Goal: Task Accomplishment & Management: Use online tool/utility

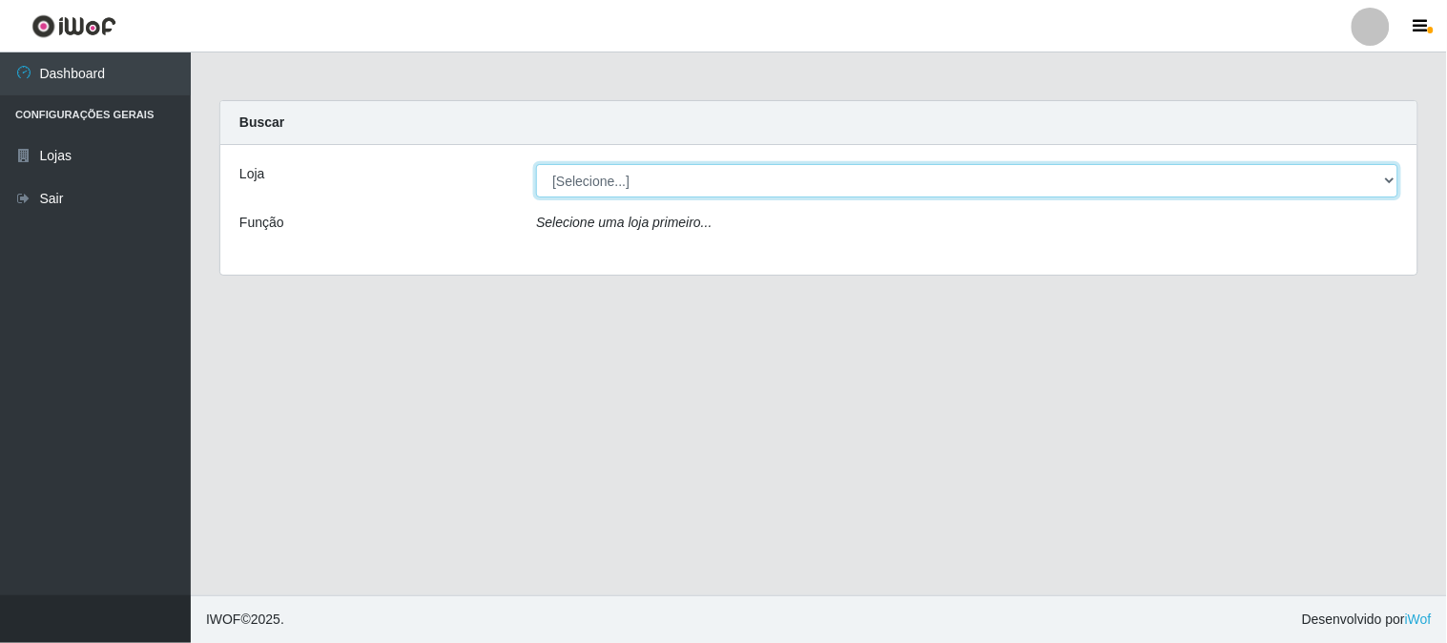
drag, startPoint x: 607, startPoint y: 191, endPoint x: 617, endPoint y: 194, distance: 10.9
click at [609, 189] on select "[Selecione...] Rede Compras Supermercados - LOJA 1" at bounding box center [967, 180] width 862 height 33
select select "158"
click at [536, 164] on select "[Selecione...] Rede Compras Supermercados - LOJA 1" at bounding box center [967, 180] width 862 height 33
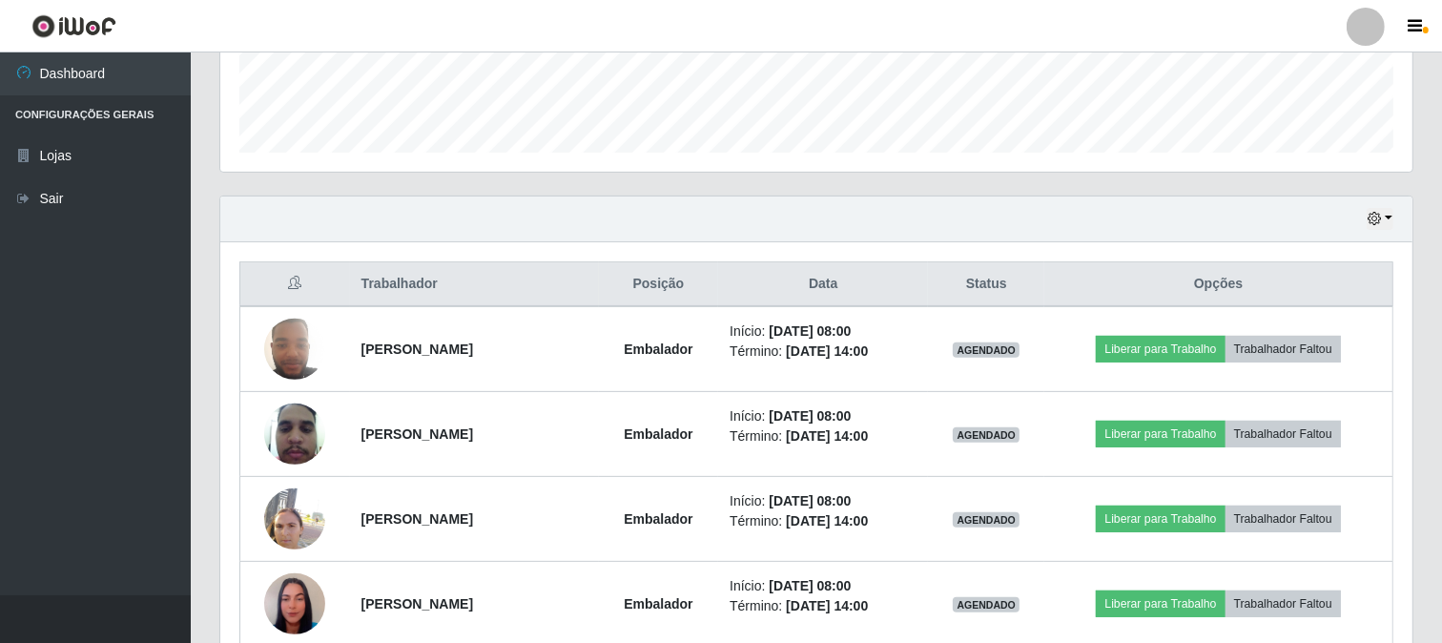
scroll to position [635, 0]
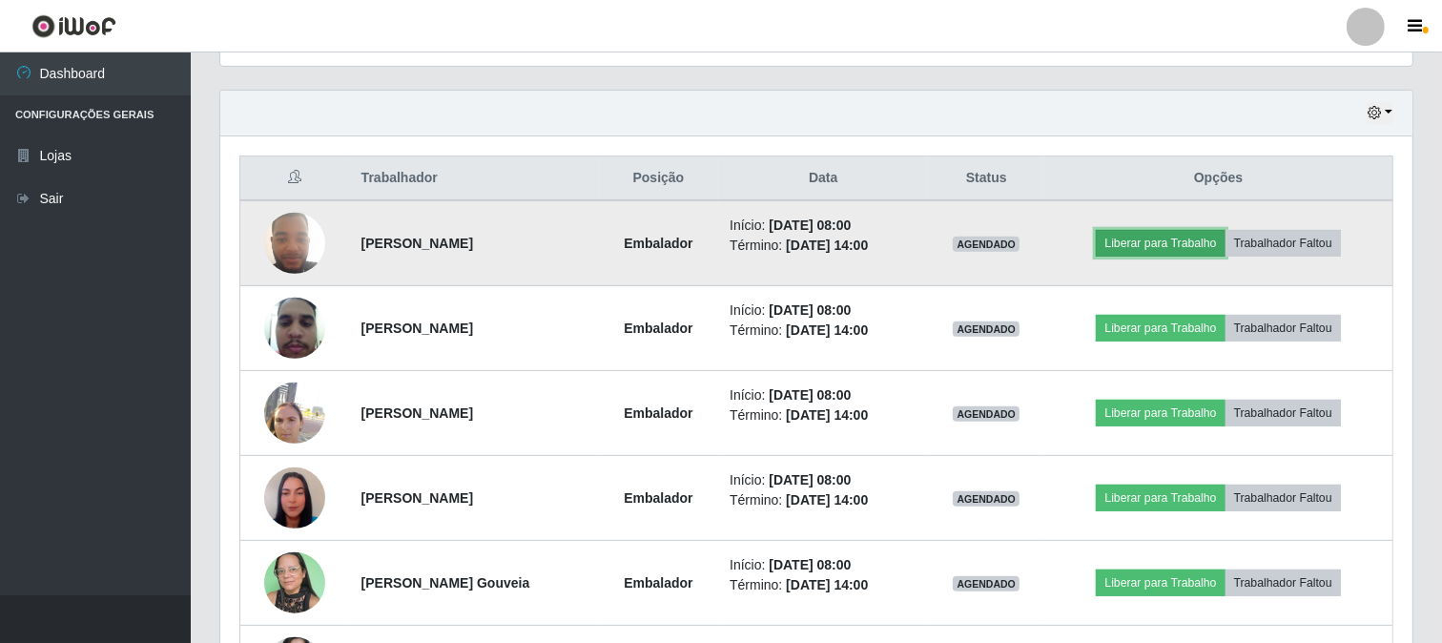
click at [1138, 236] on button "Liberar para Trabalho" at bounding box center [1160, 243] width 129 height 27
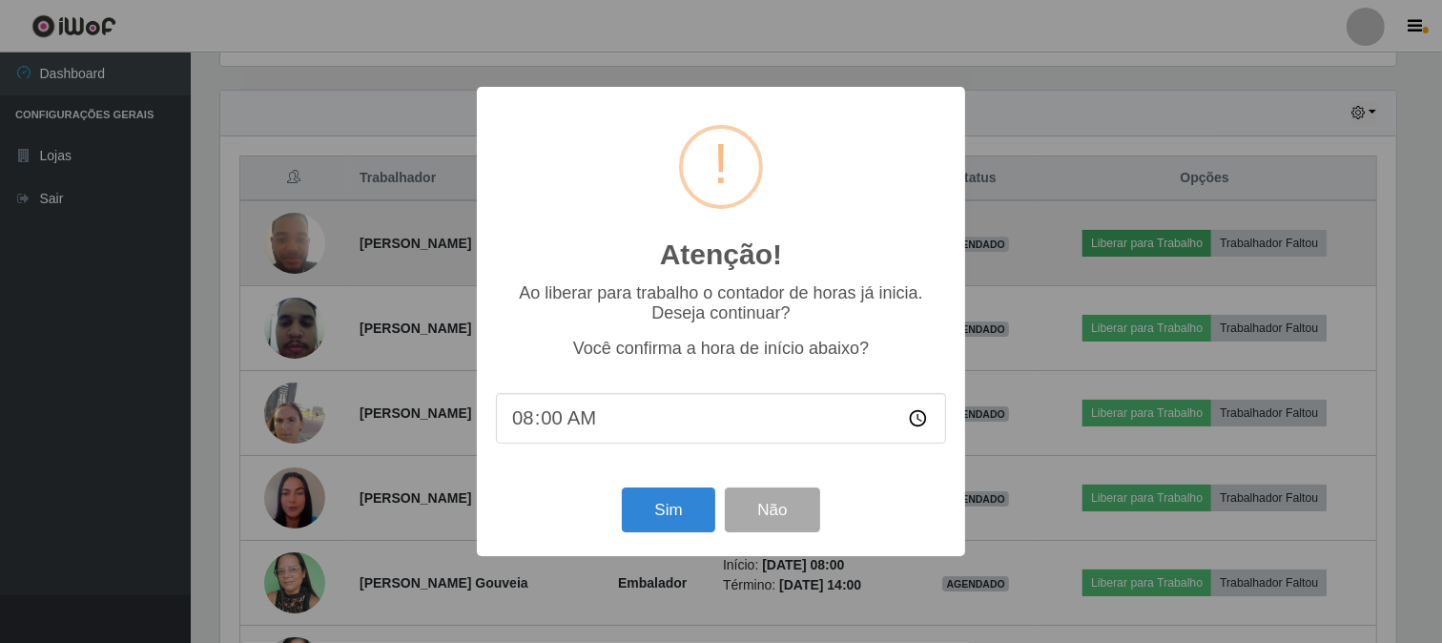
scroll to position [395, 1180]
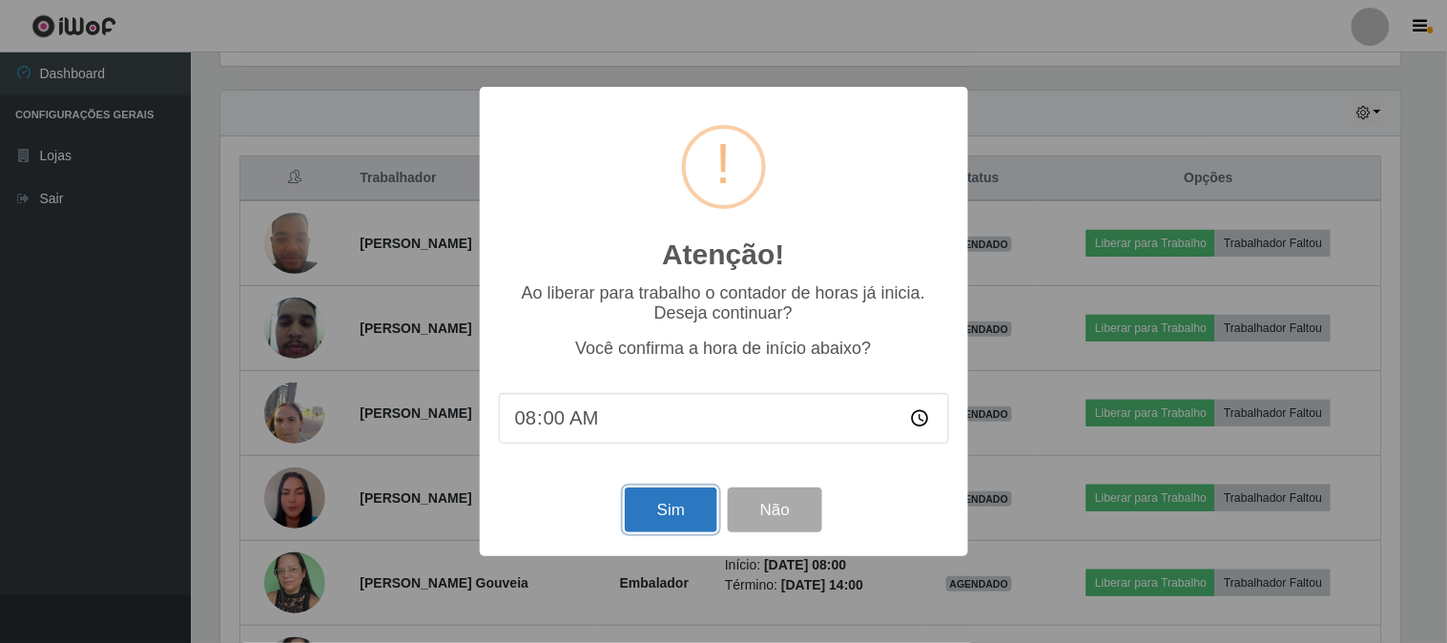
click at [661, 520] on button "Sim" at bounding box center [671, 509] width 93 height 45
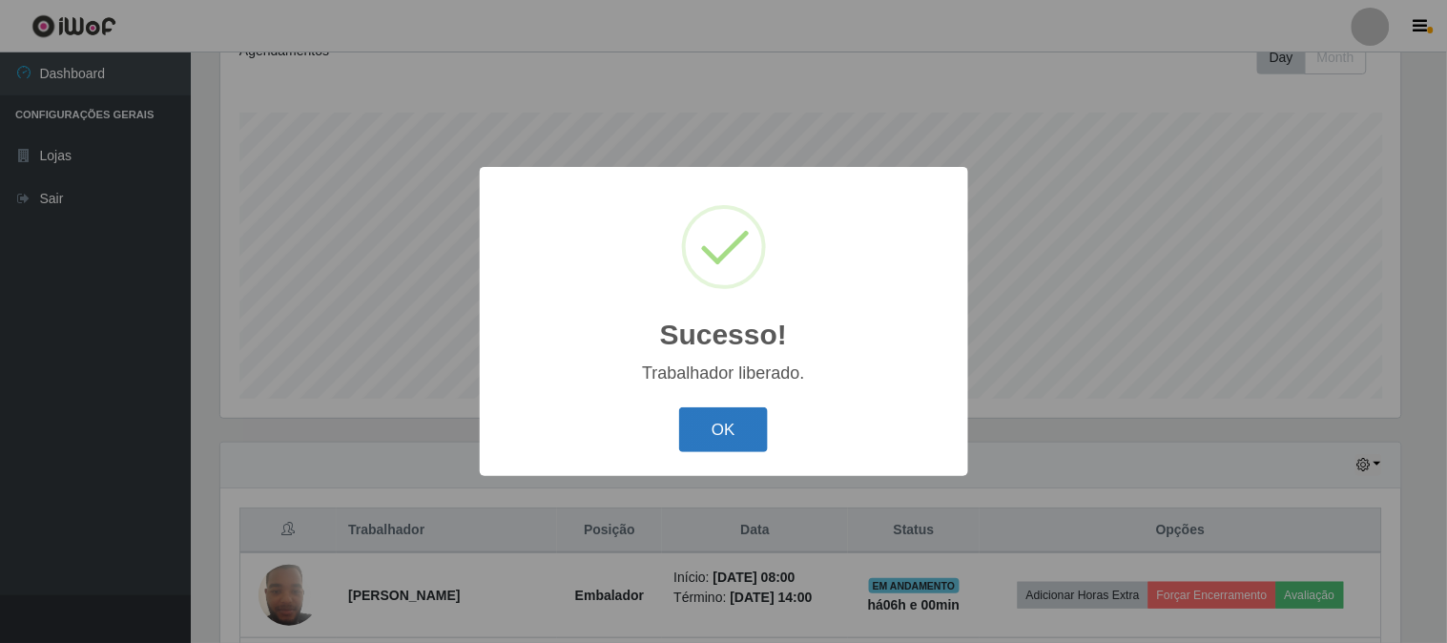
click at [732, 425] on button "OK" at bounding box center [723, 429] width 89 height 45
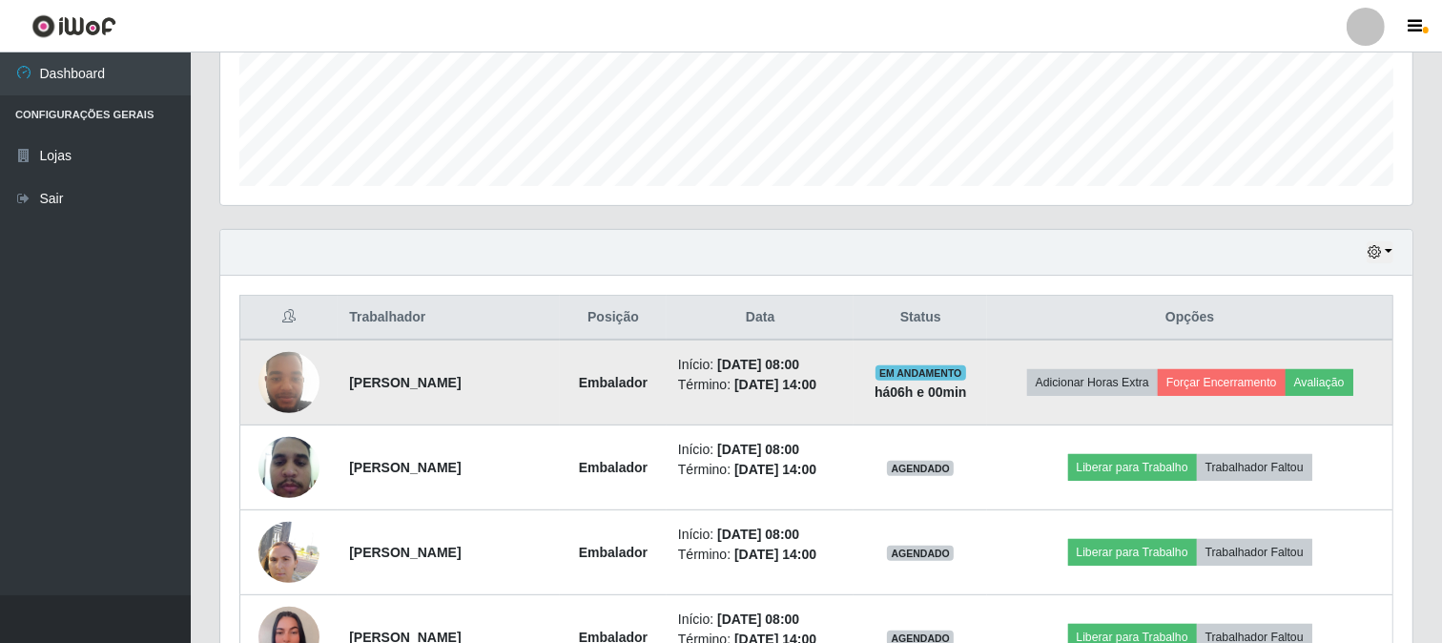
scroll to position [708, 0]
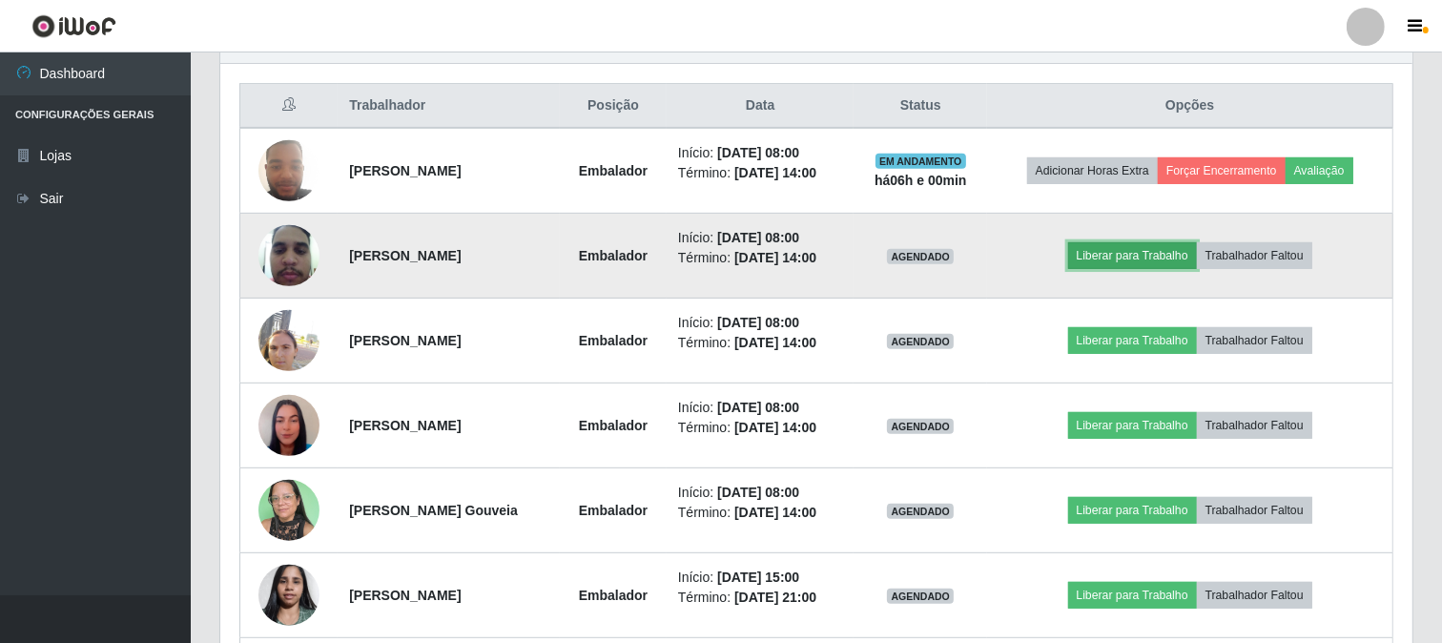
click at [1130, 258] on button "Liberar para Trabalho" at bounding box center [1132, 255] width 129 height 27
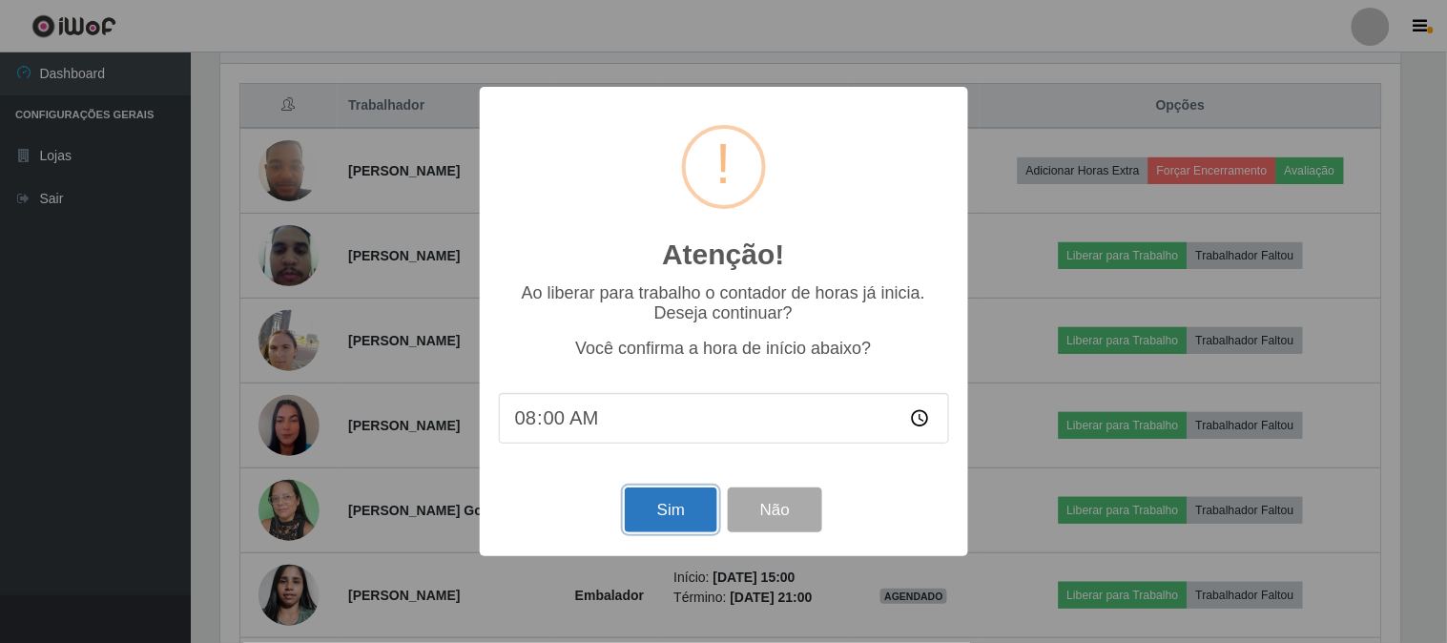
click at [681, 528] on button "Sim" at bounding box center [671, 509] width 93 height 45
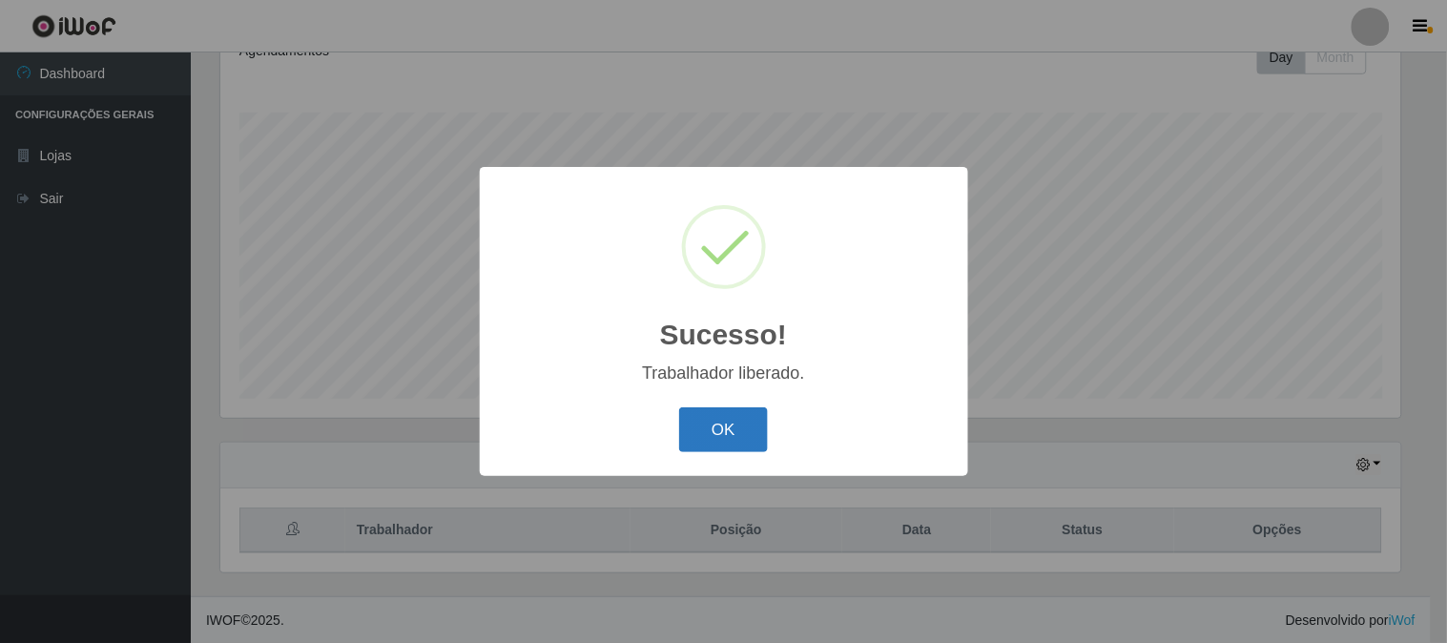
click at [719, 441] on button "OK" at bounding box center [723, 429] width 89 height 45
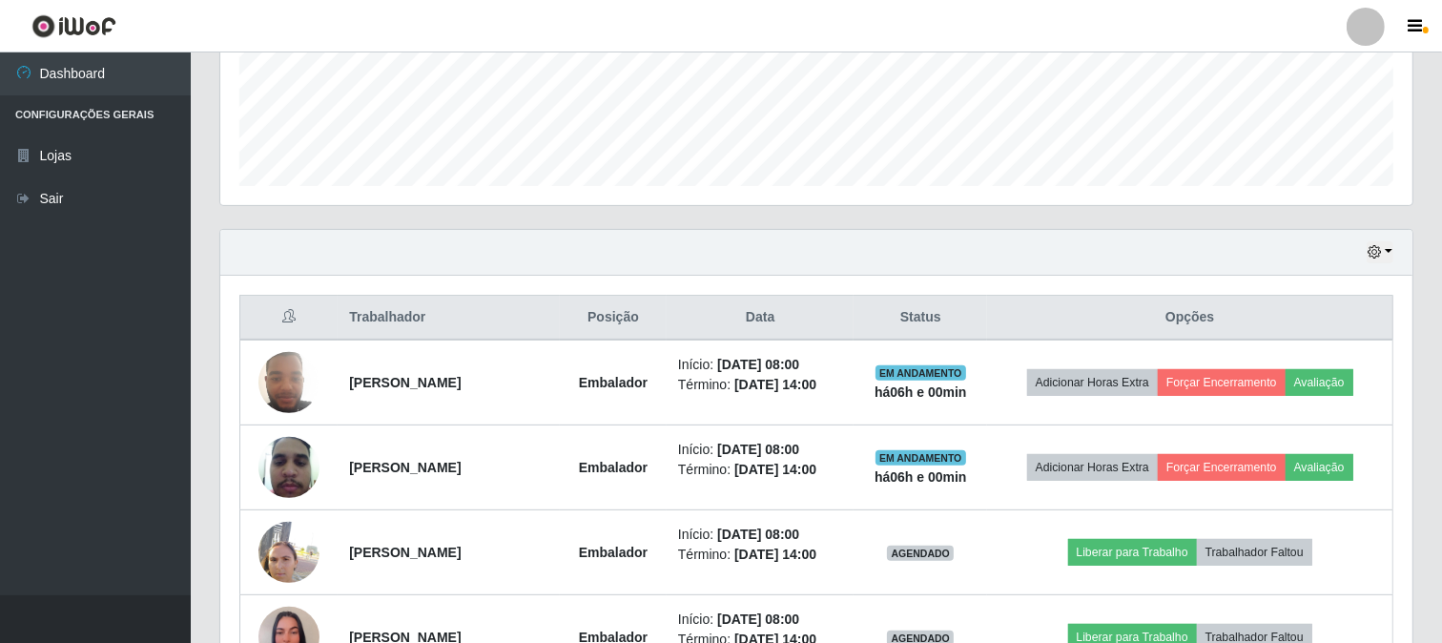
scroll to position [602, 0]
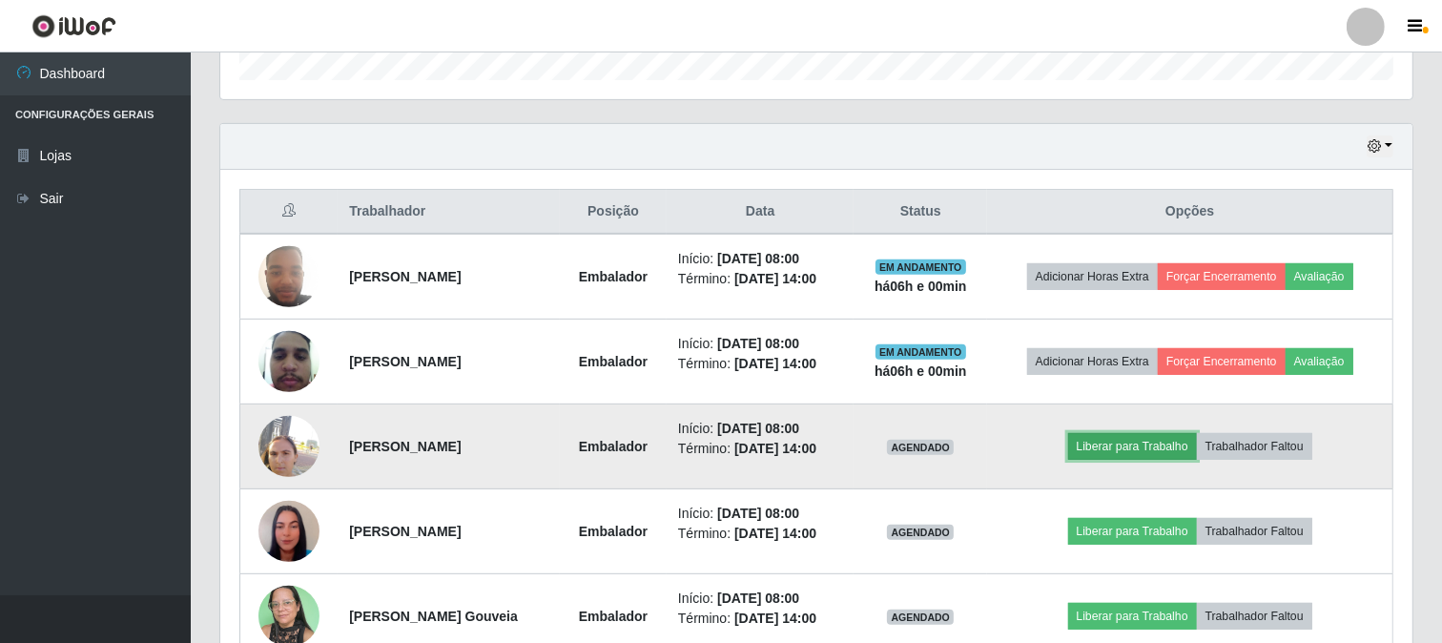
click at [1104, 437] on button "Liberar para Trabalho" at bounding box center [1132, 446] width 129 height 27
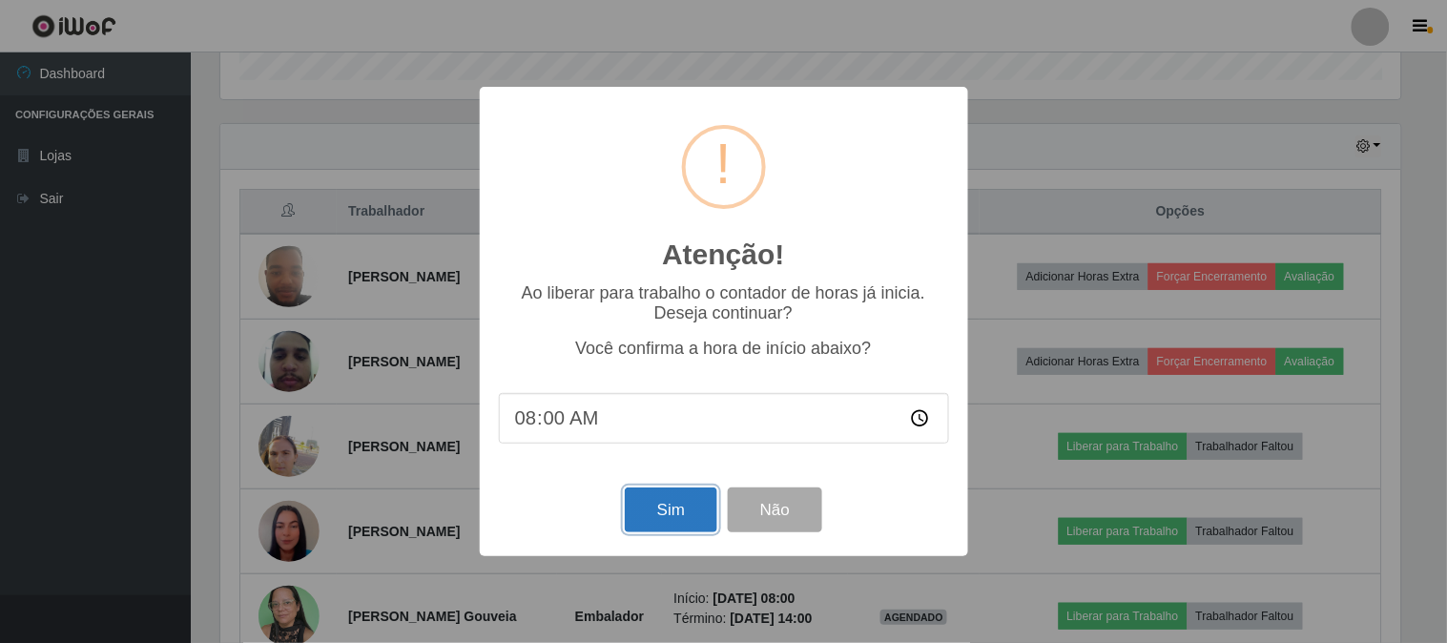
click at [683, 506] on button "Sim" at bounding box center [671, 509] width 93 height 45
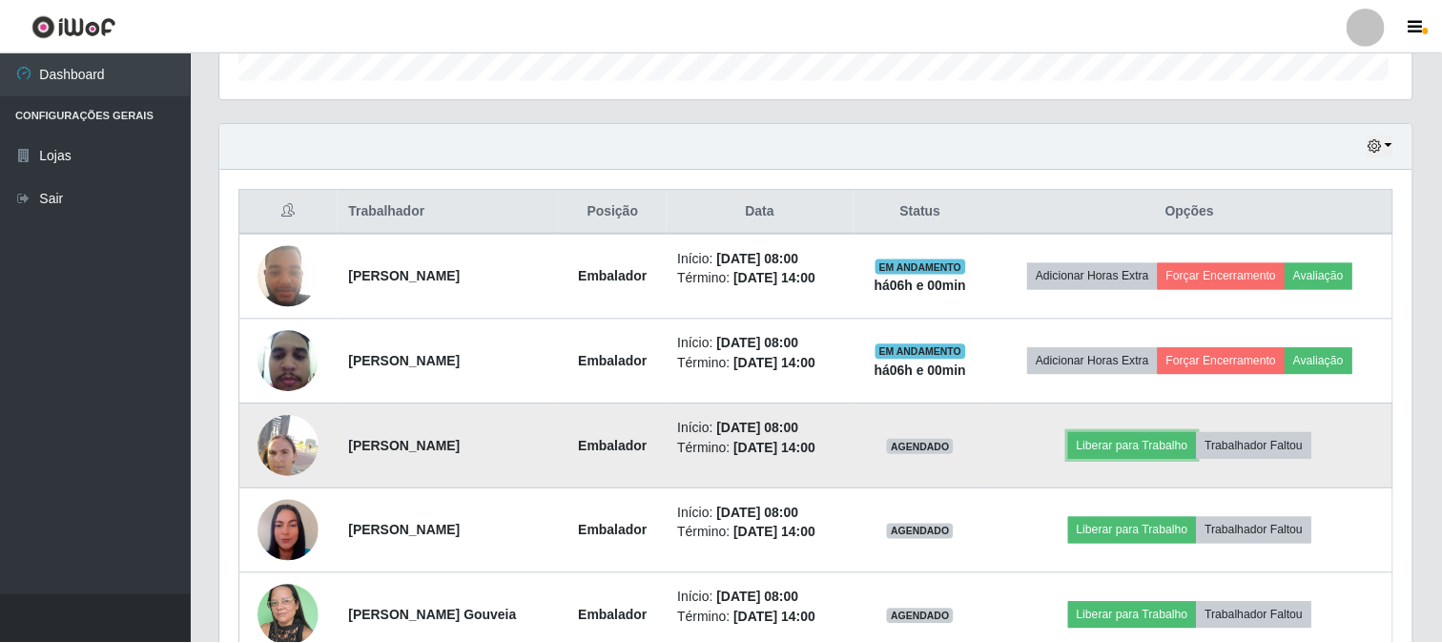
scroll to position [0, 0]
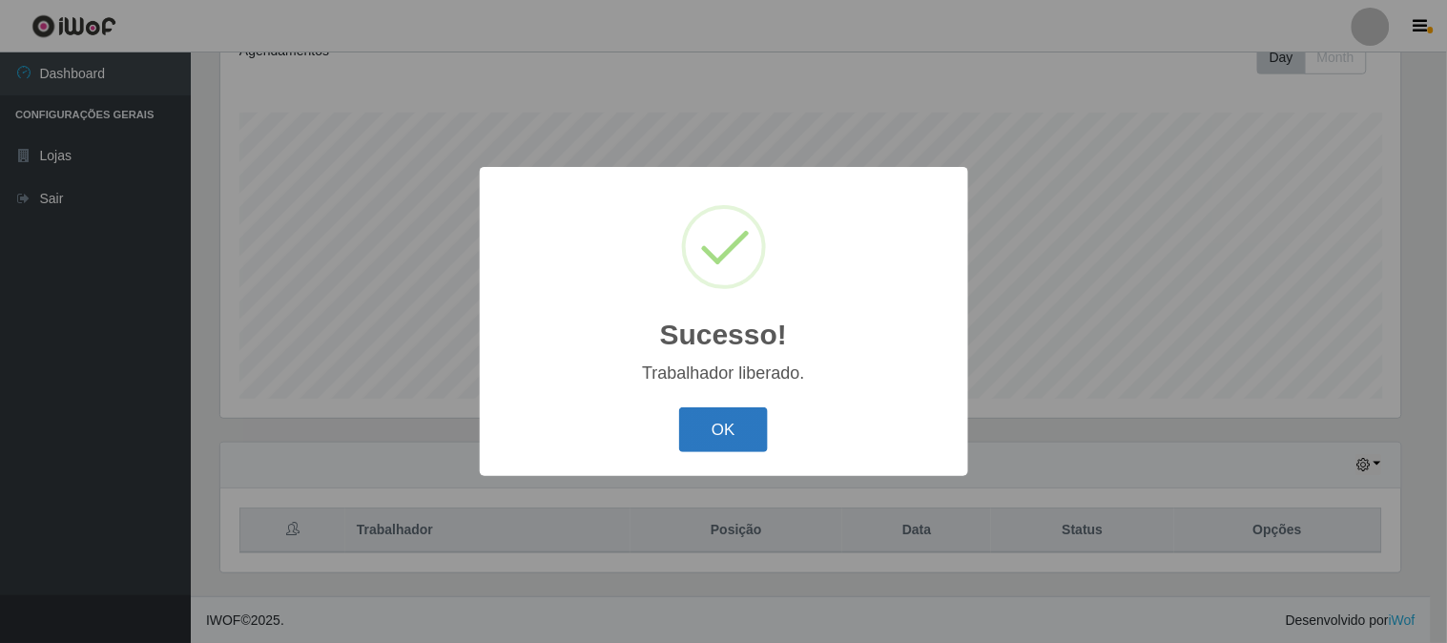
click at [740, 444] on button "OK" at bounding box center [723, 429] width 89 height 45
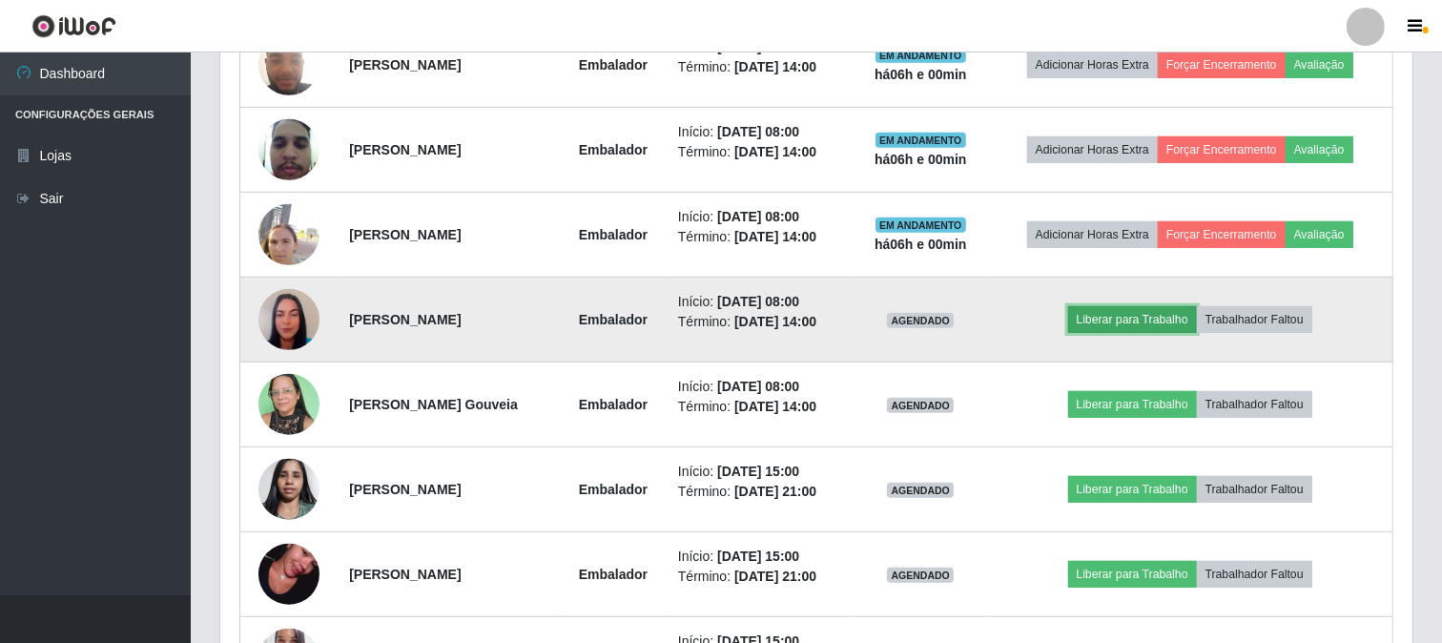
click at [1105, 322] on button "Liberar para Trabalho" at bounding box center [1132, 319] width 129 height 27
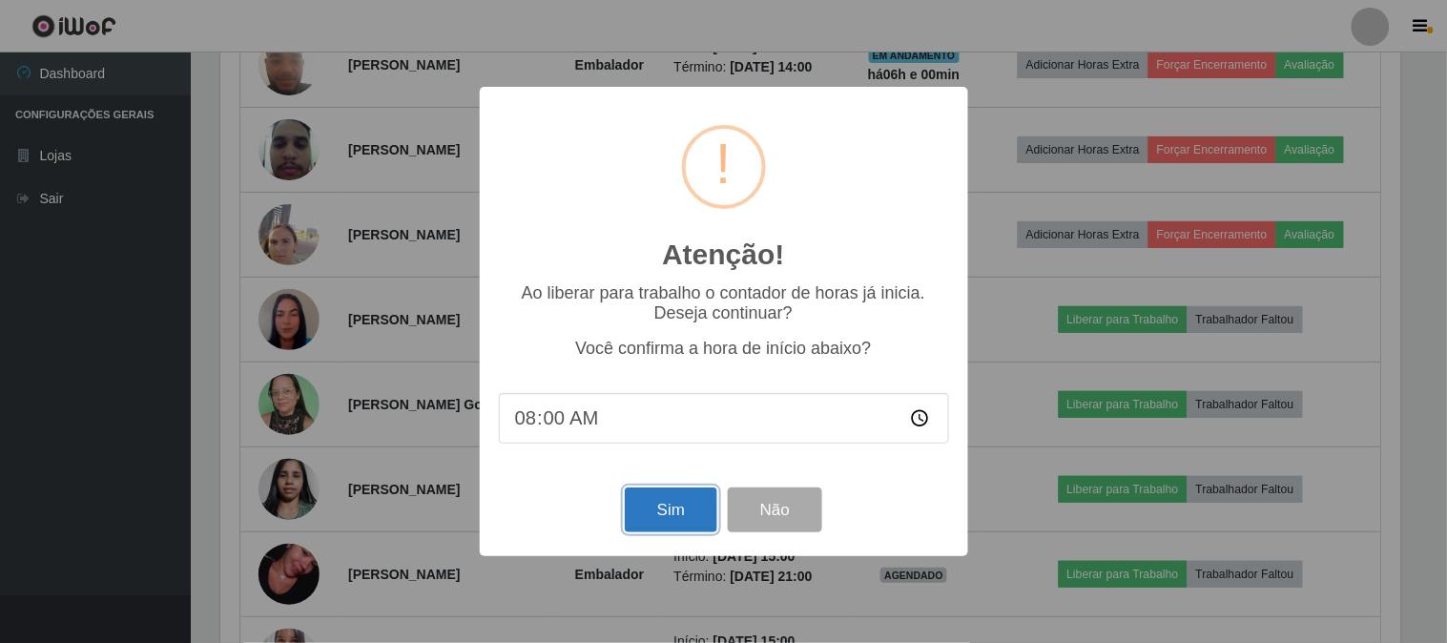
click at [649, 501] on button "Sim" at bounding box center [671, 509] width 93 height 45
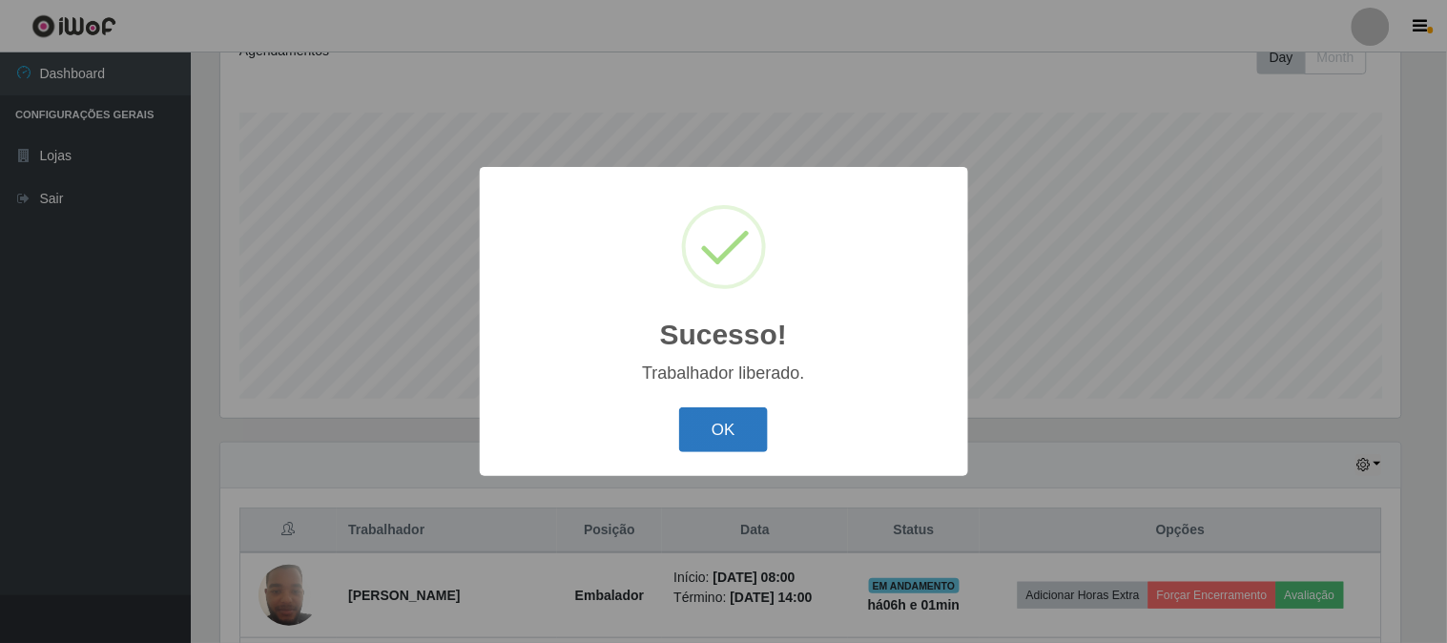
click at [720, 449] on button "OK" at bounding box center [723, 429] width 89 height 45
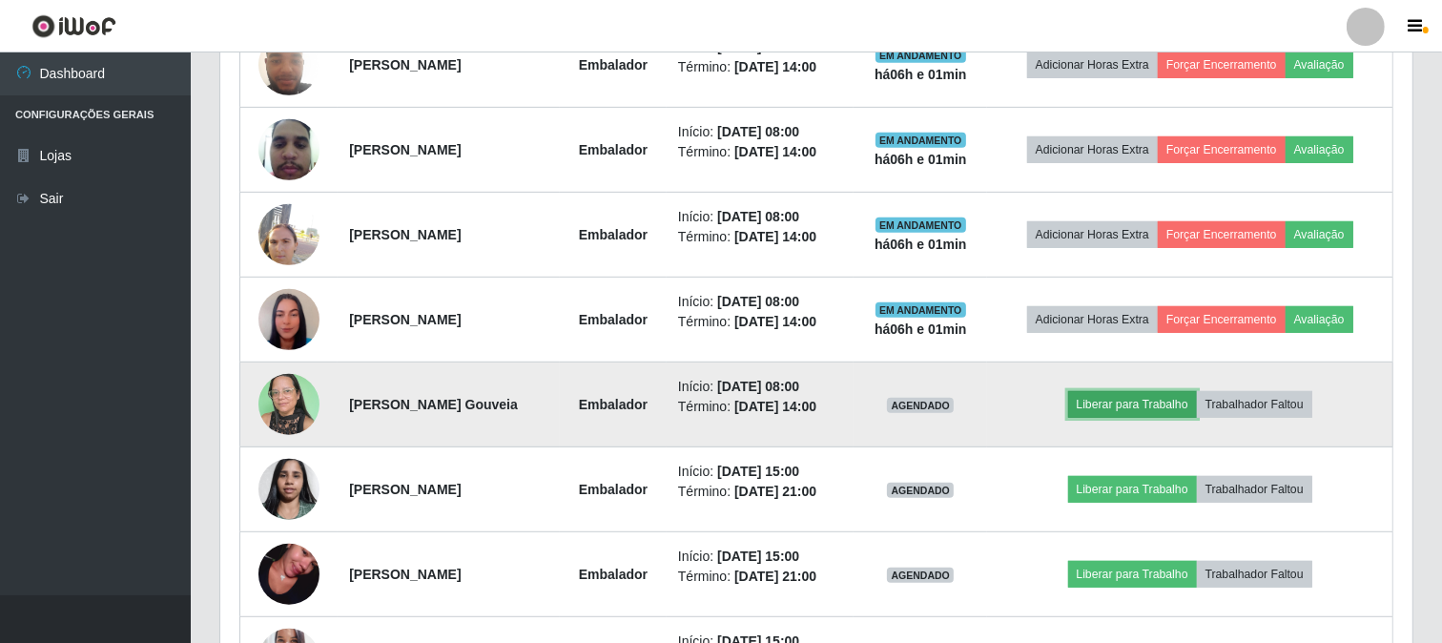
click at [1127, 394] on button "Liberar para Trabalho" at bounding box center [1132, 404] width 129 height 27
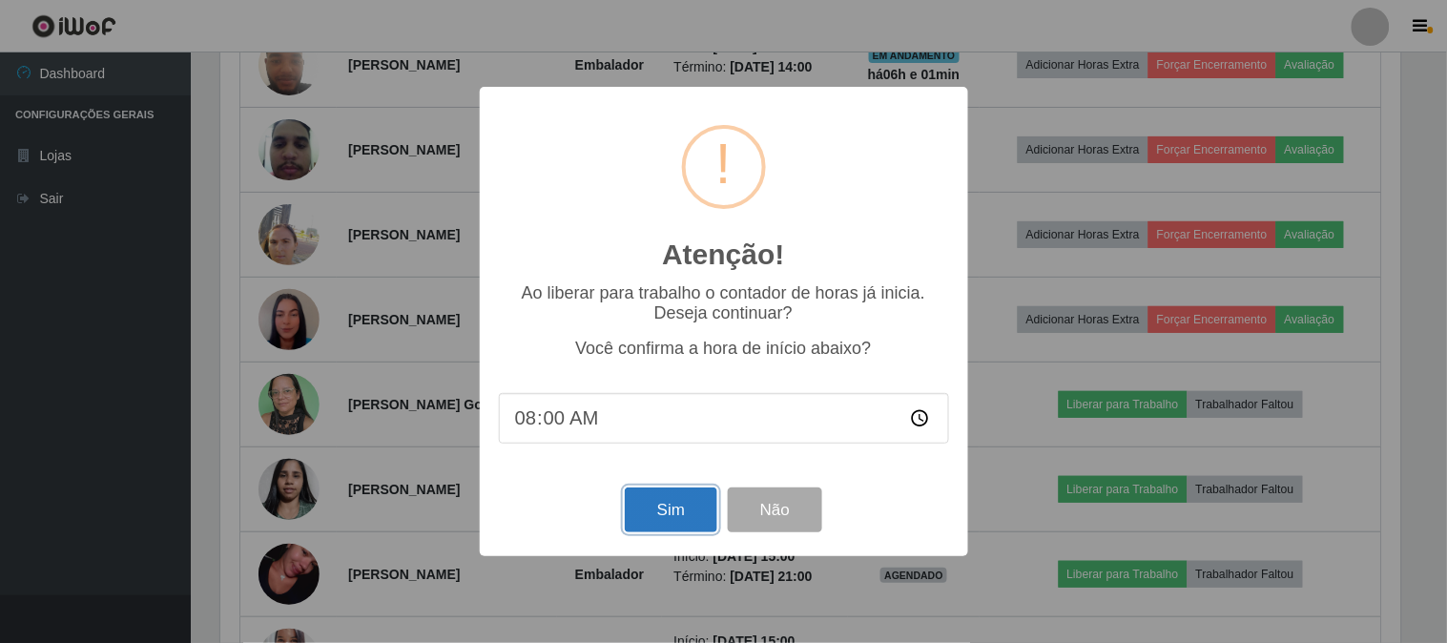
click at [671, 509] on button "Sim" at bounding box center [671, 509] width 93 height 45
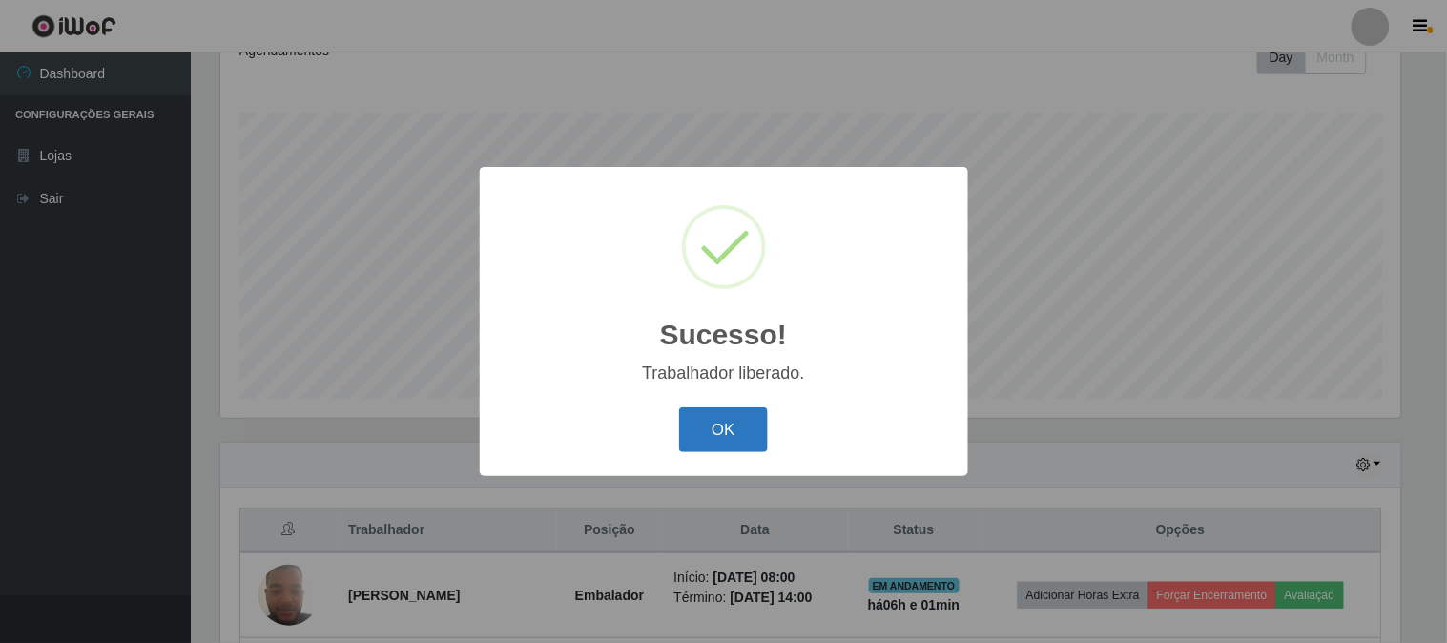
click at [752, 431] on button "OK" at bounding box center [723, 429] width 89 height 45
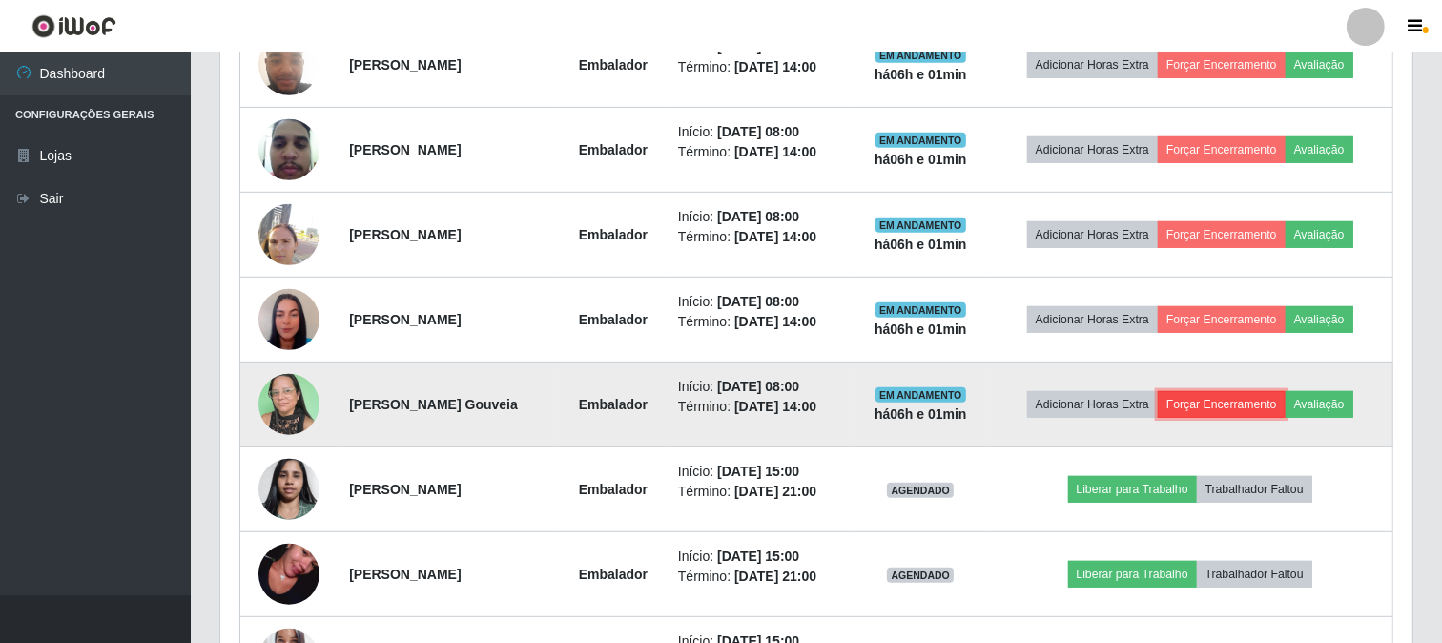
click at [1225, 405] on button "Forçar Encerramento" at bounding box center [1222, 404] width 128 height 27
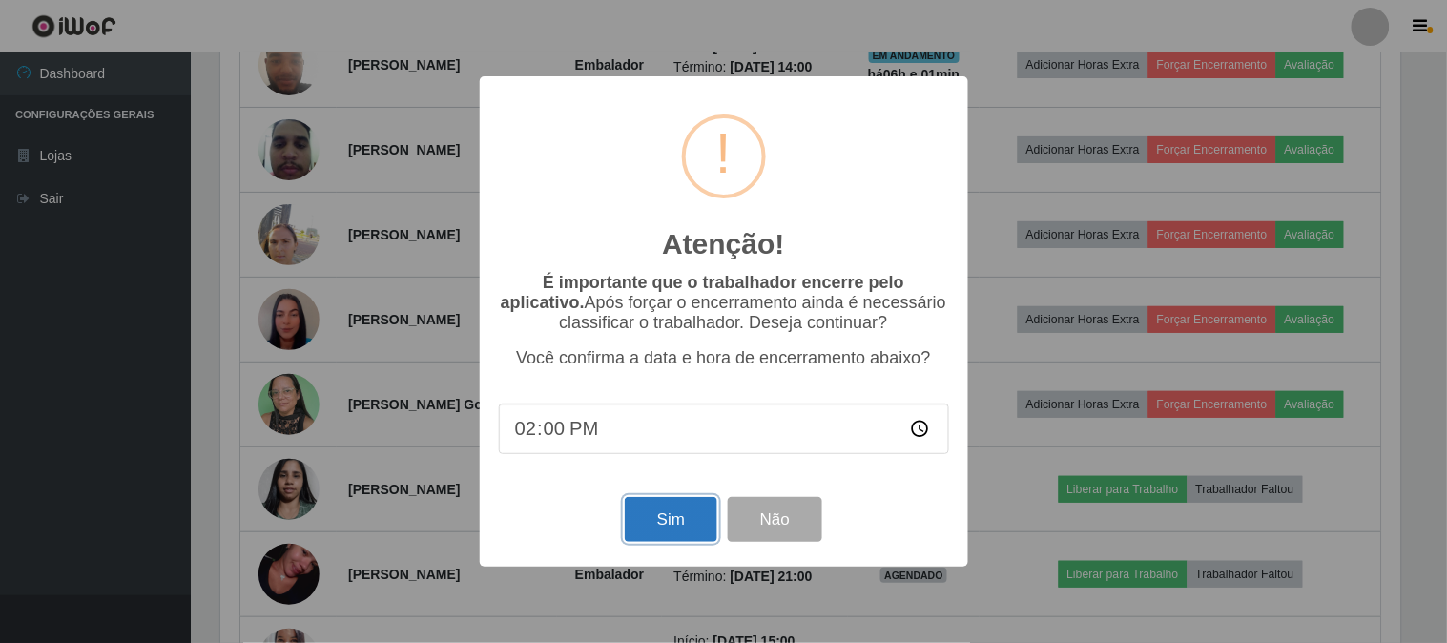
click at [674, 517] on button "Sim" at bounding box center [671, 519] width 93 height 45
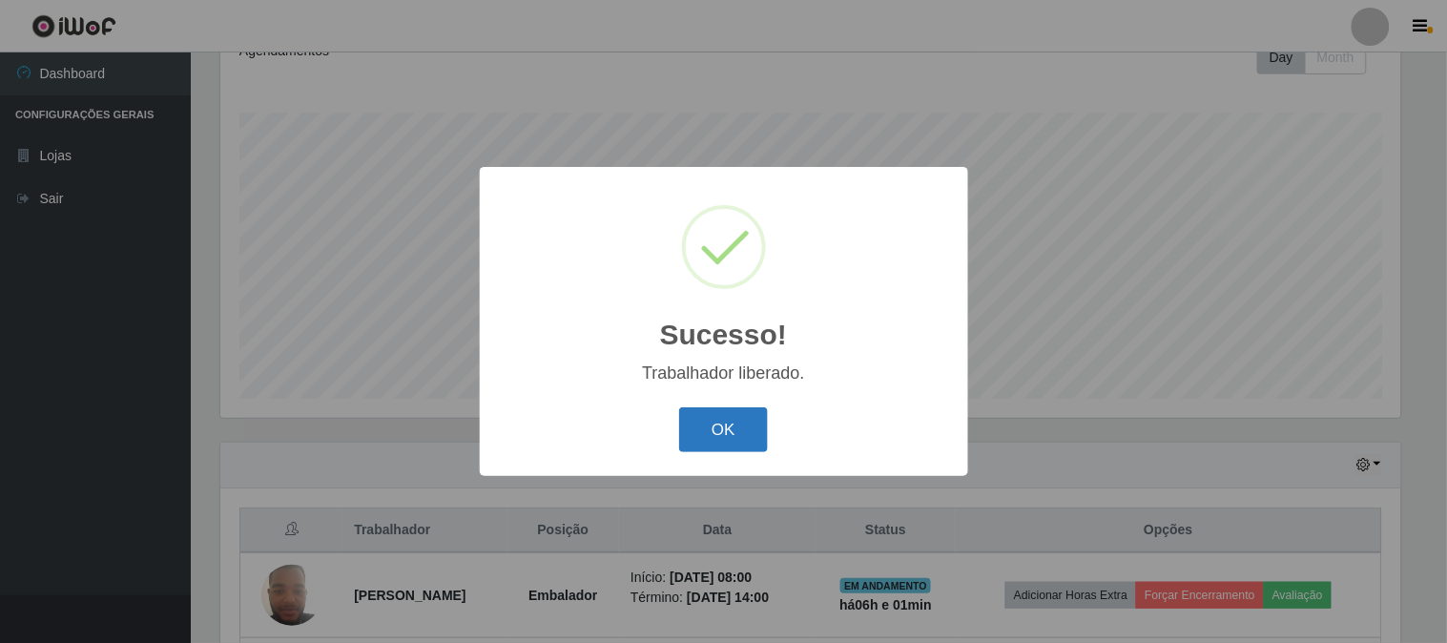
drag, startPoint x: 720, startPoint y: 434, endPoint x: 735, endPoint y: 424, distance: 17.7
click at [721, 434] on button "OK" at bounding box center [723, 429] width 89 height 45
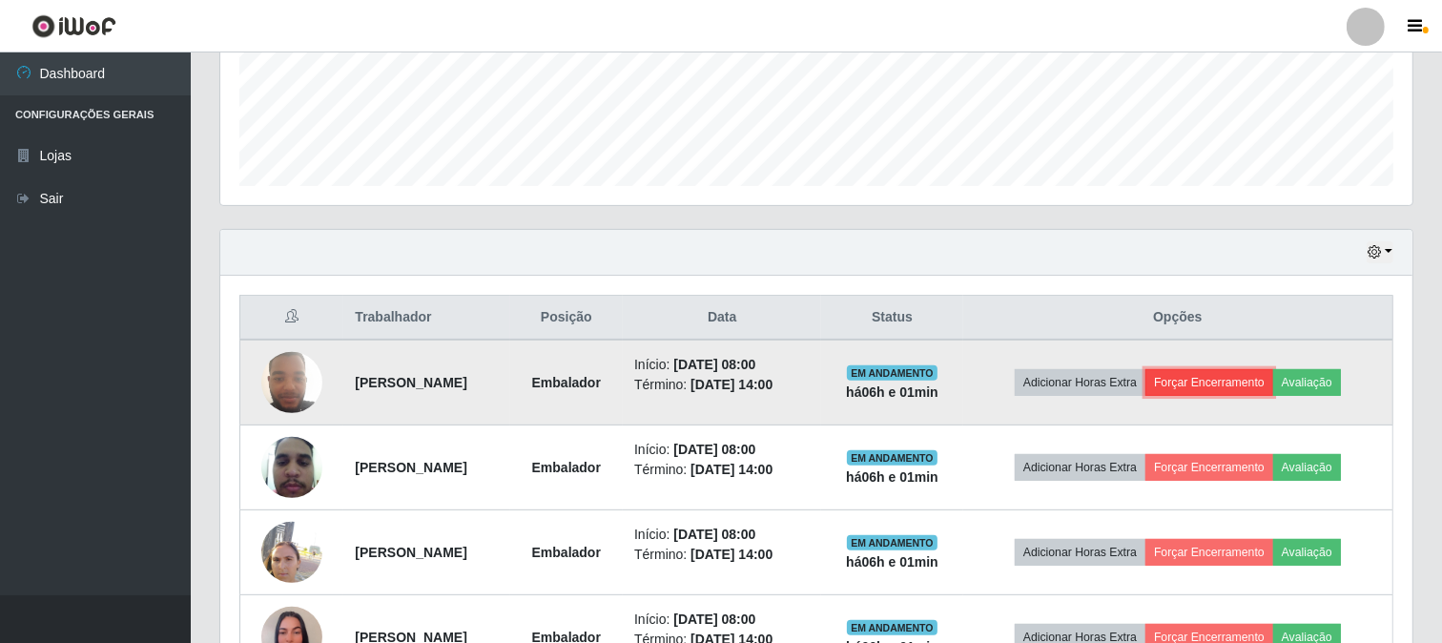
click at [1231, 370] on button "Forçar Encerramento" at bounding box center [1210, 382] width 128 height 27
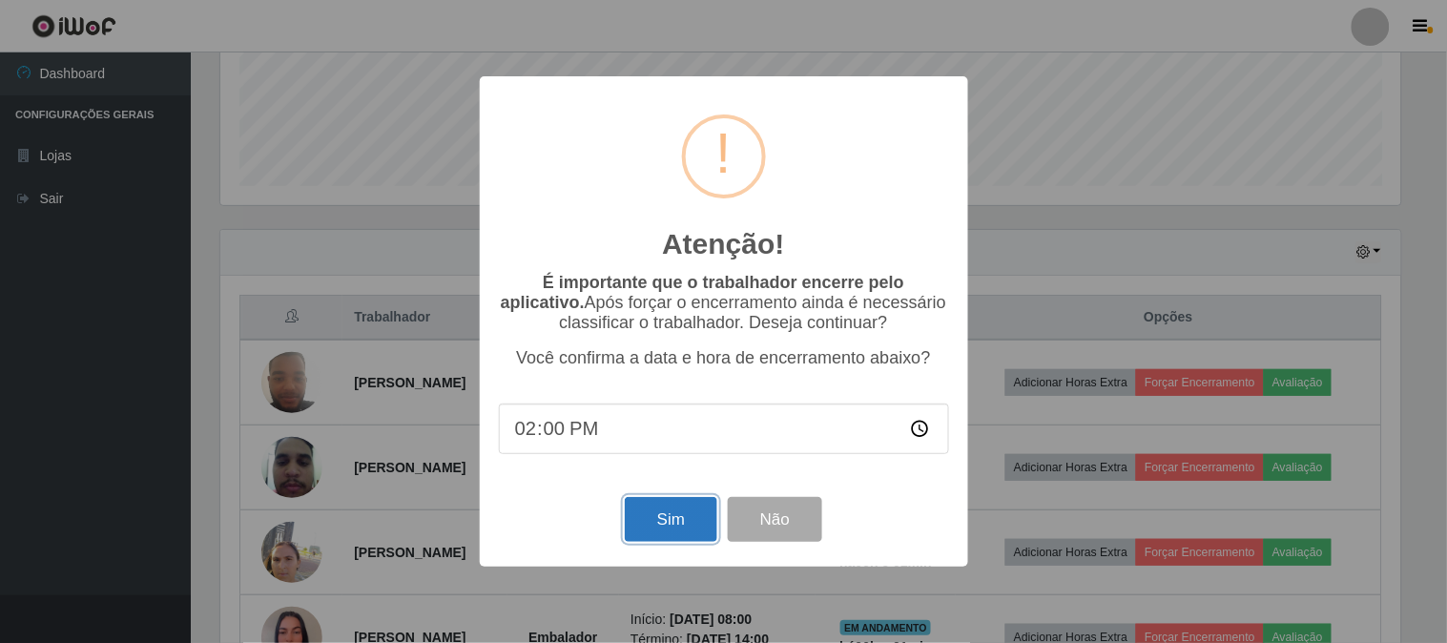
click at [680, 509] on button "Sim" at bounding box center [671, 519] width 93 height 45
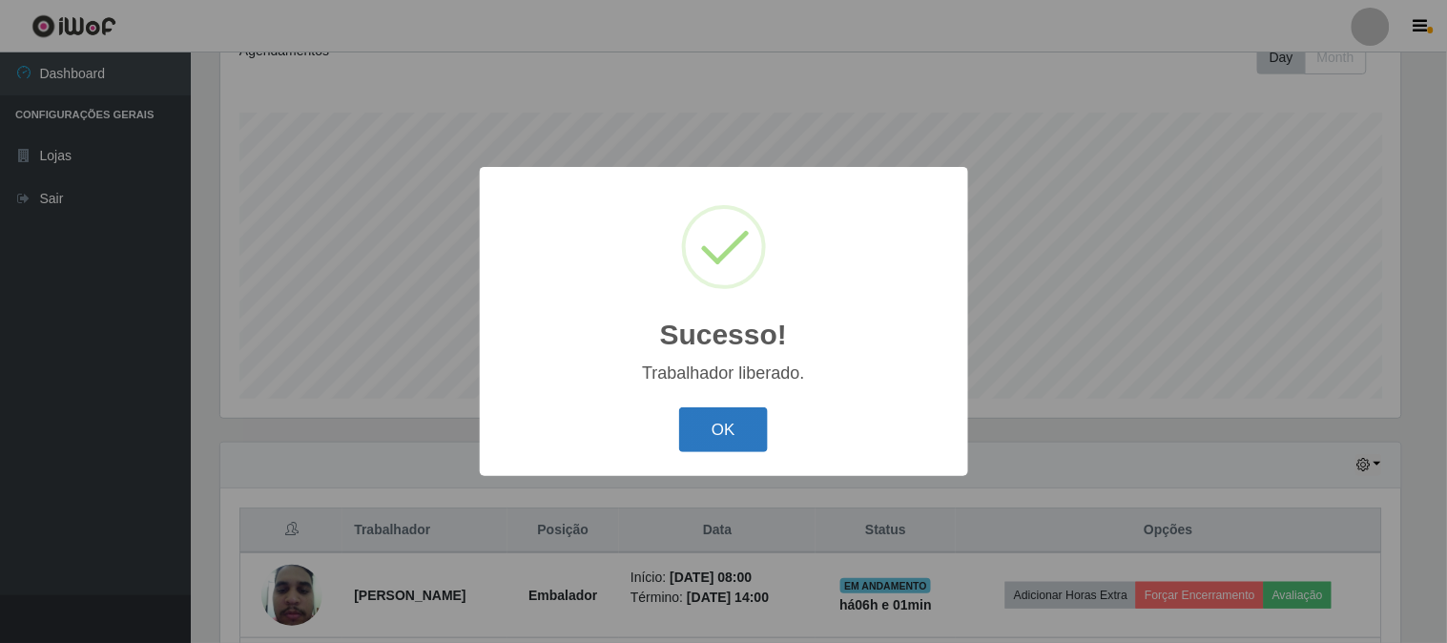
click at [755, 431] on button "OK" at bounding box center [723, 429] width 89 height 45
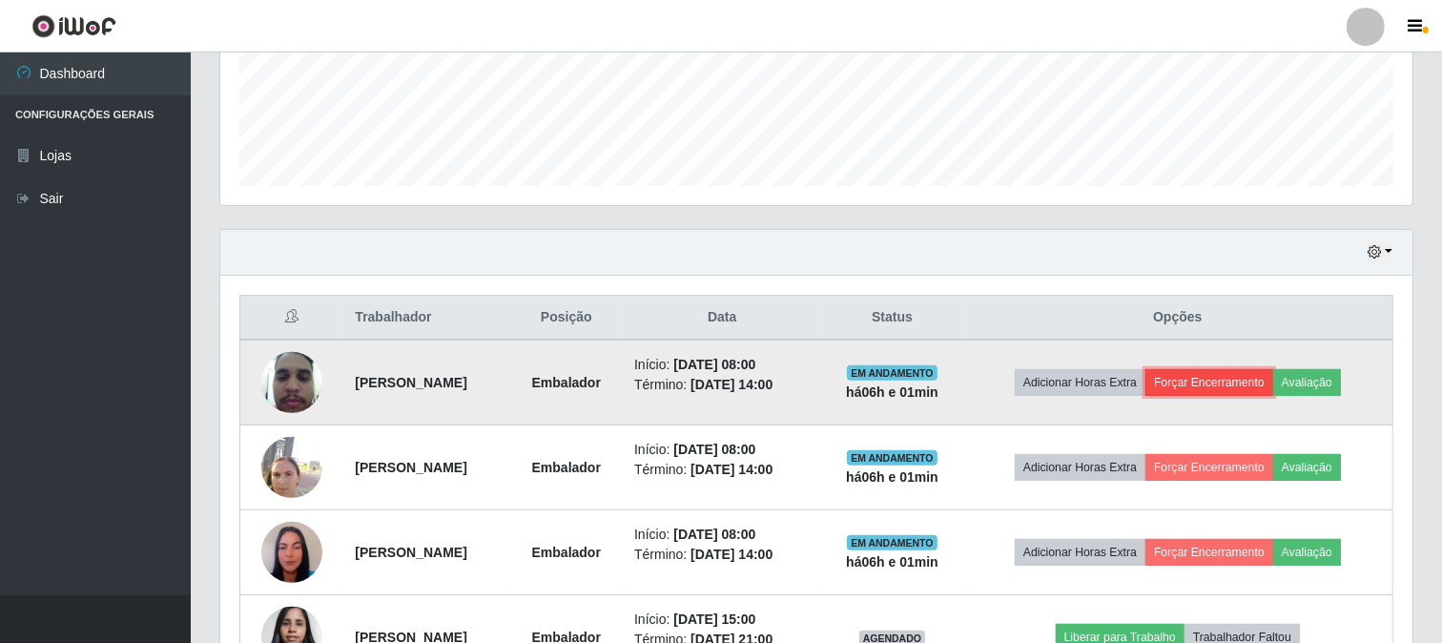
click at [1243, 380] on button "Forçar Encerramento" at bounding box center [1210, 382] width 128 height 27
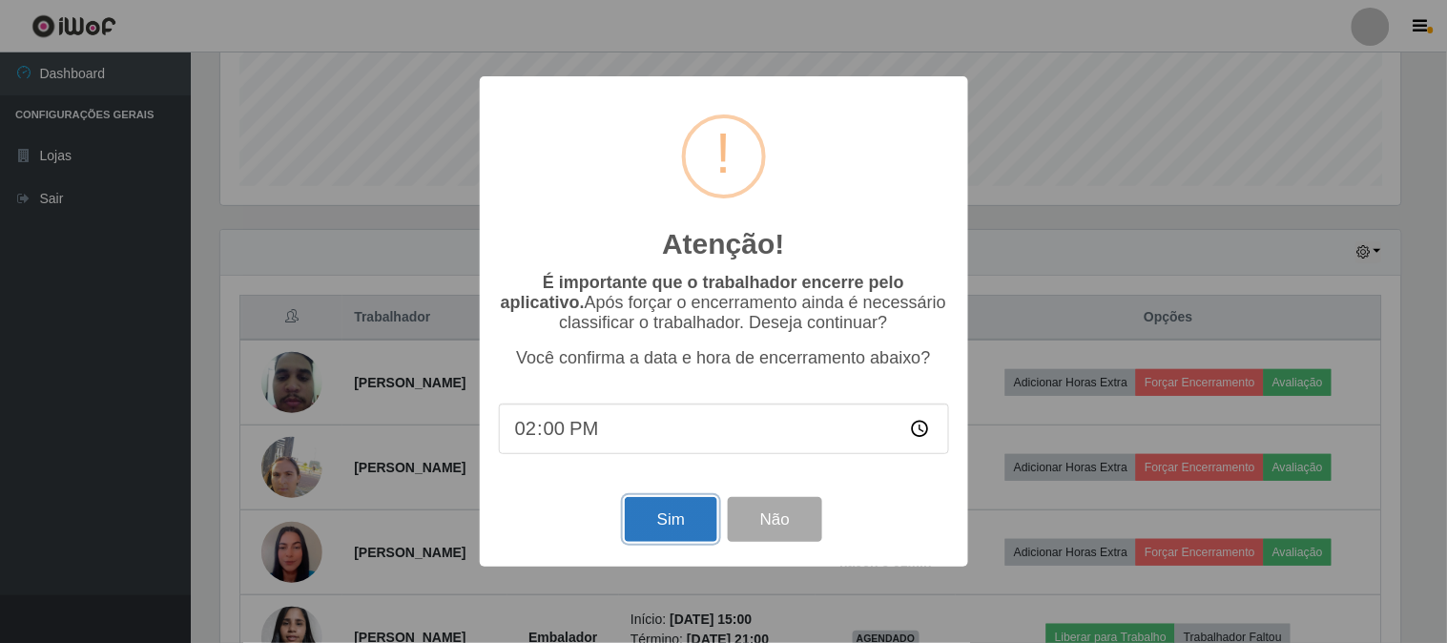
click at [632, 526] on button "Sim" at bounding box center [671, 519] width 93 height 45
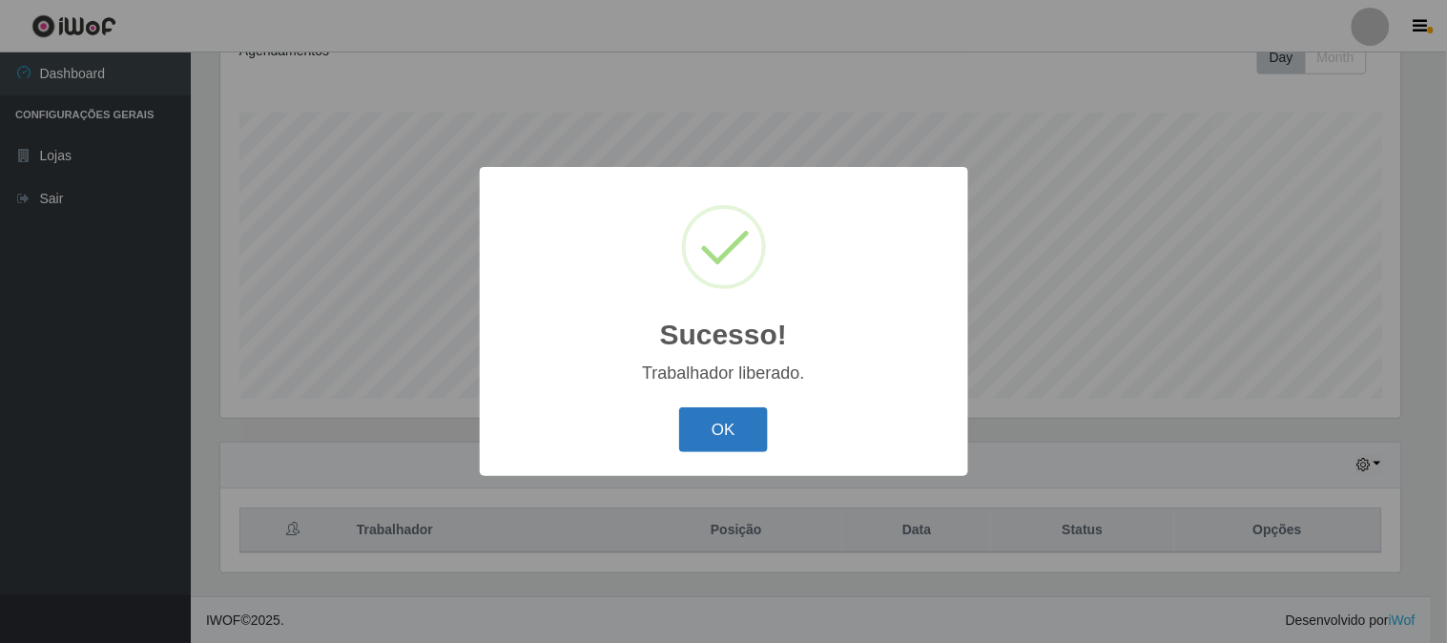
click at [720, 416] on button "OK" at bounding box center [723, 429] width 89 height 45
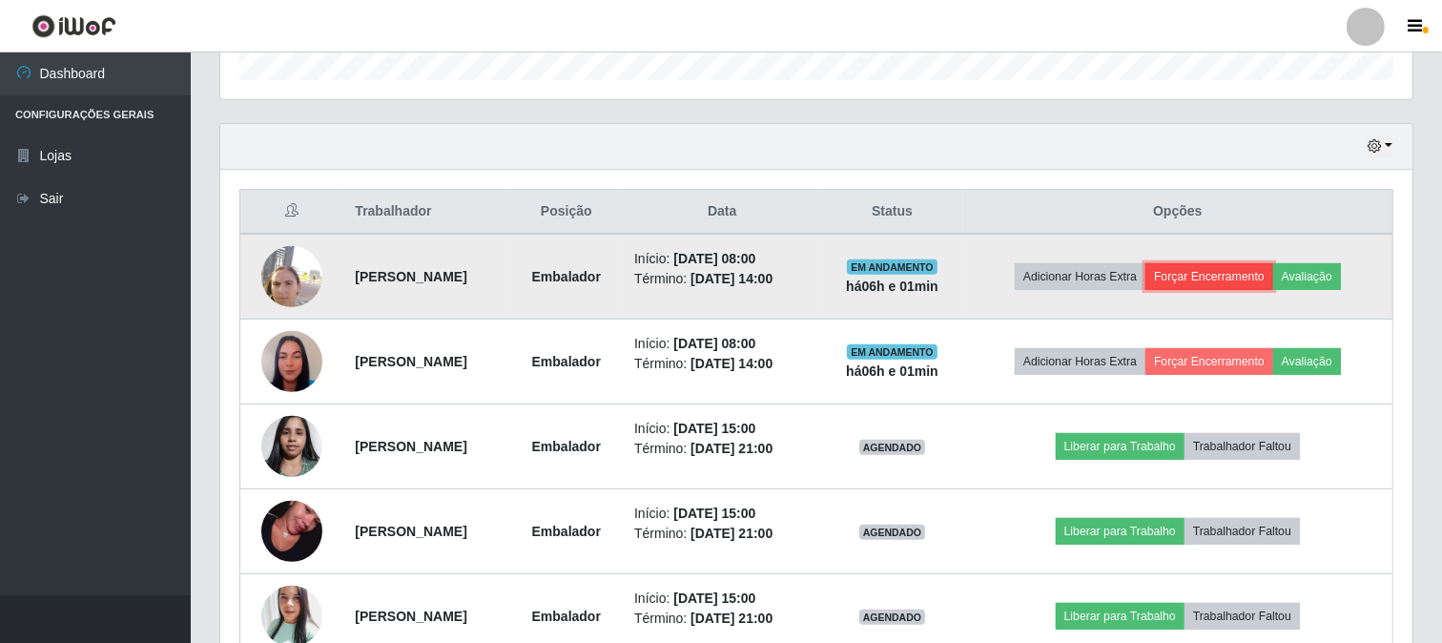
click at [1235, 279] on button "Forçar Encerramento" at bounding box center [1210, 276] width 128 height 27
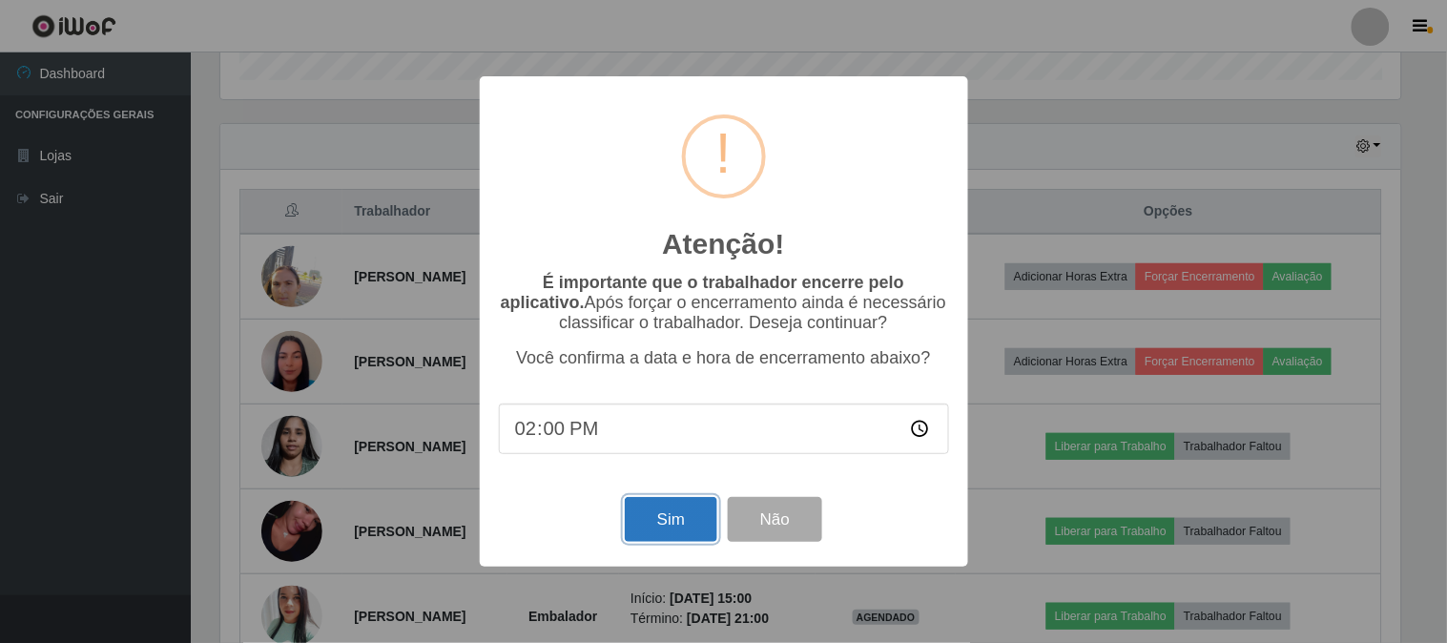
click at [658, 507] on button "Sim" at bounding box center [671, 519] width 93 height 45
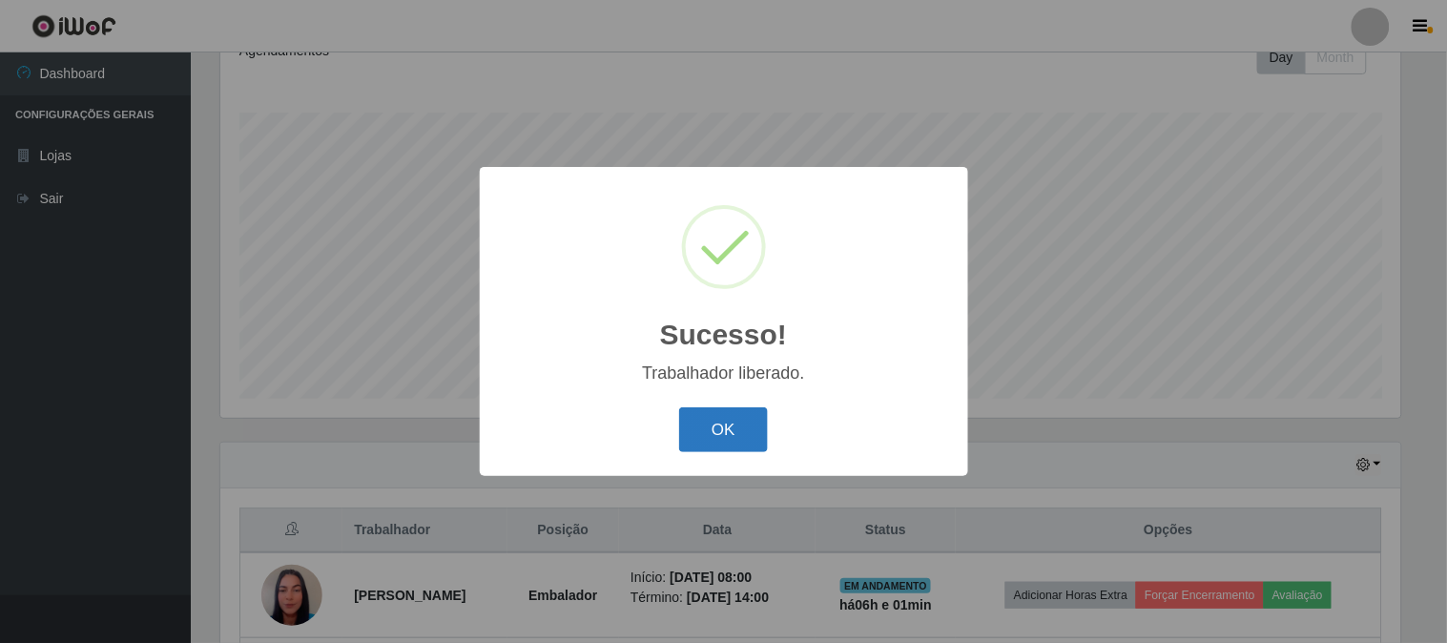
click at [733, 437] on button "OK" at bounding box center [723, 429] width 89 height 45
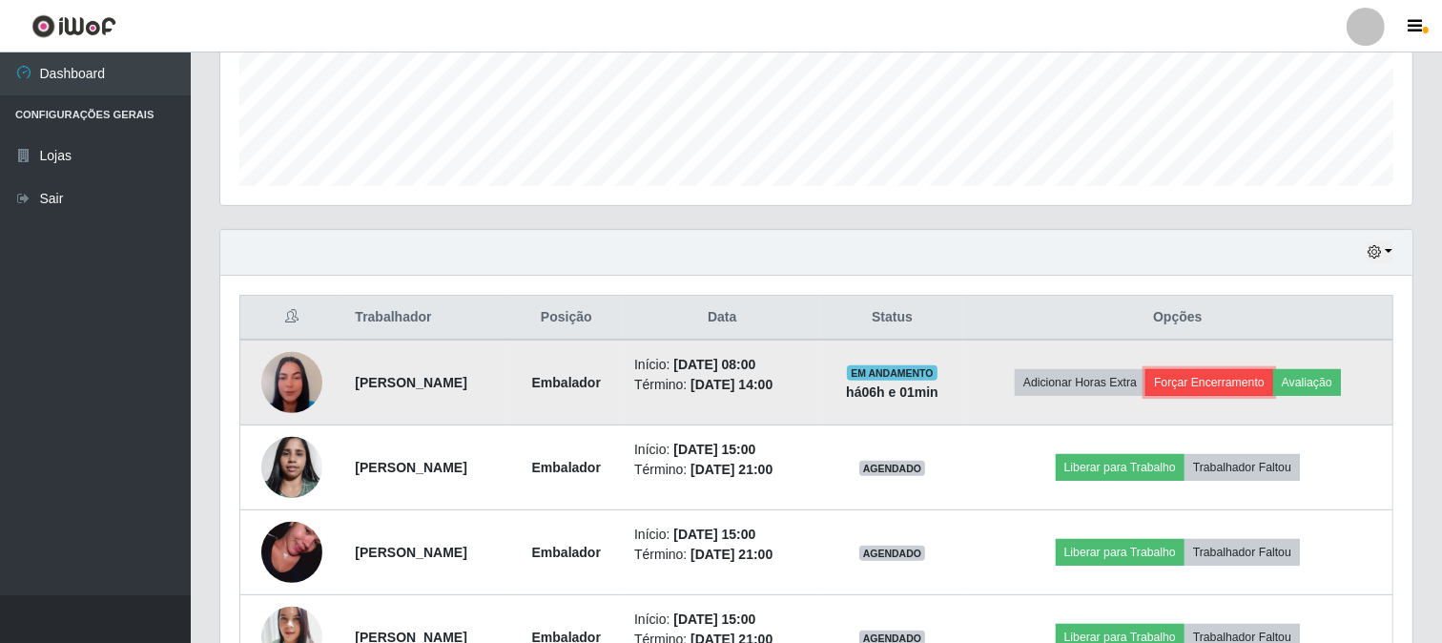
click at [1205, 385] on button "Forçar Encerramento" at bounding box center [1210, 382] width 128 height 27
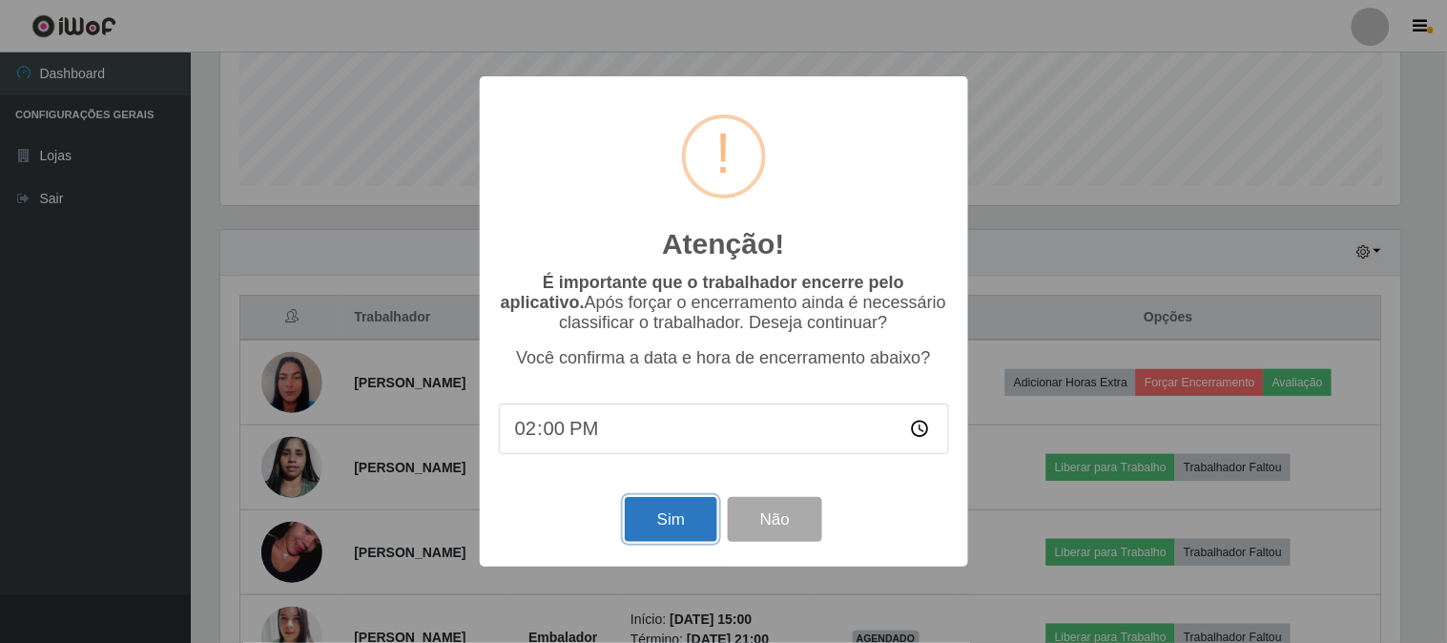
click at [672, 528] on button "Sim" at bounding box center [671, 519] width 93 height 45
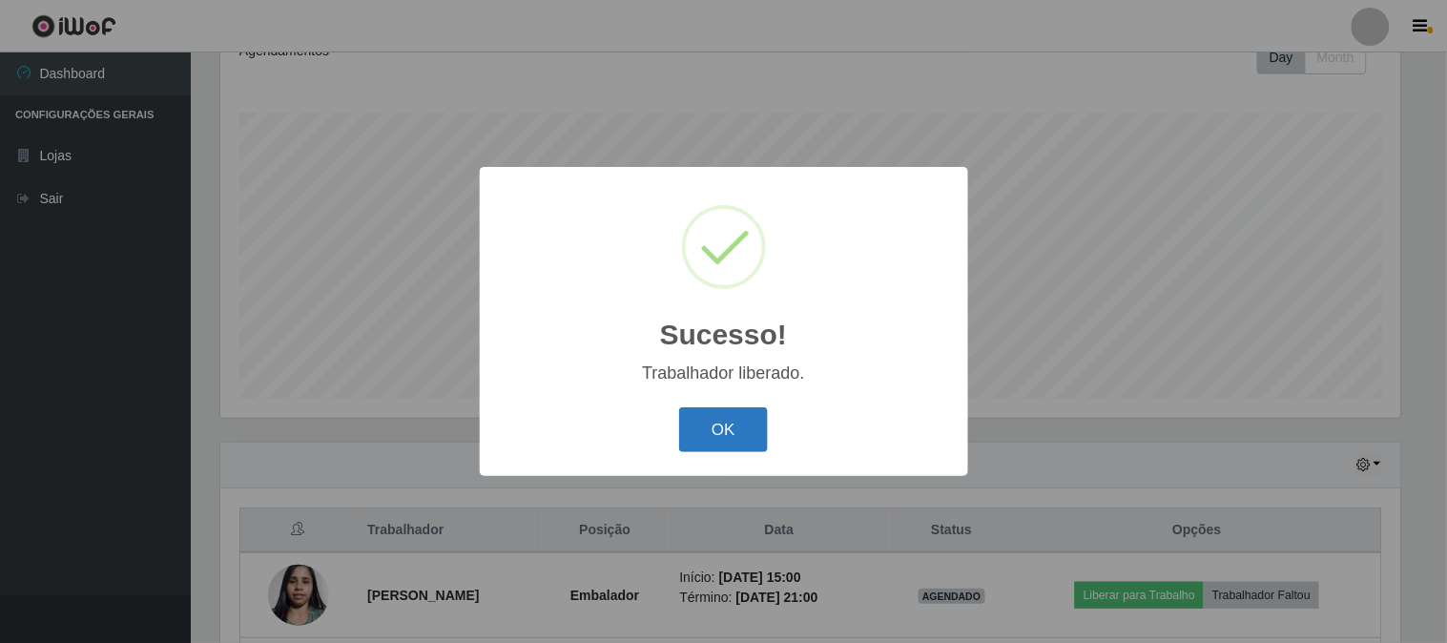
click at [720, 436] on button "OK" at bounding box center [723, 429] width 89 height 45
